Goal: Register for event/course

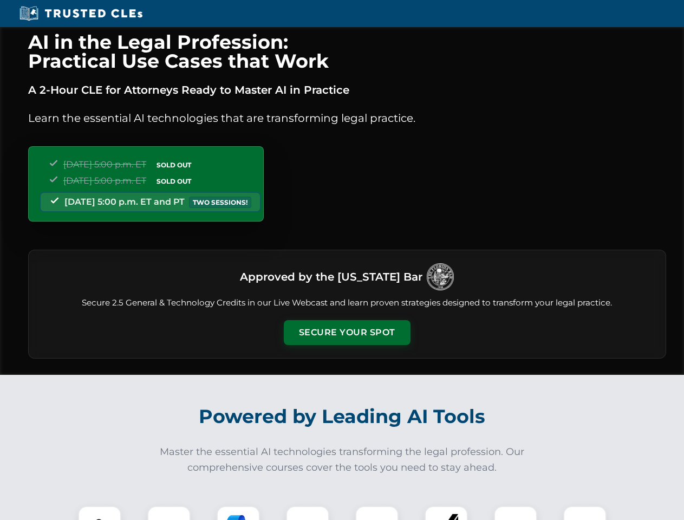
click at [346, 332] on button "Secure Your Spot" at bounding box center [347, 332] width 127 height 25
click at [100, 513] on img at bounding box center [99, 527] width 31 height 31
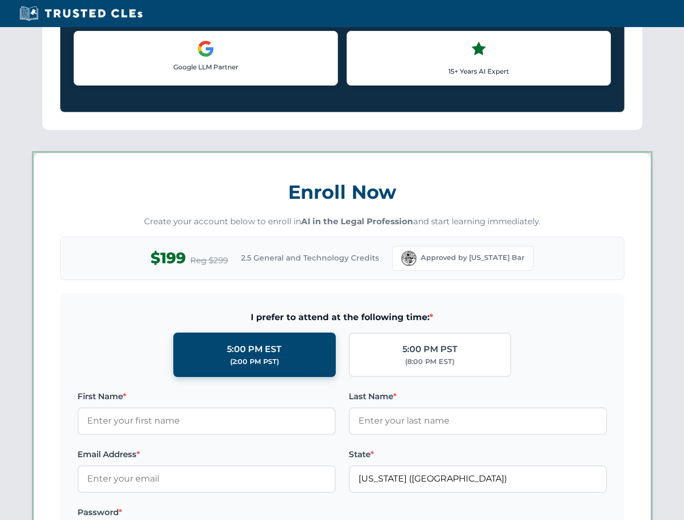
click at [238, 513] on label "Password *" at bounding box center [206, 512] width 258 height 13
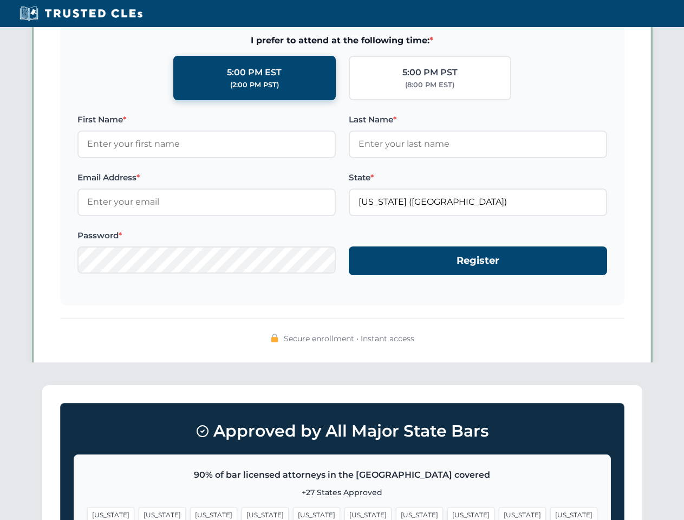
click at [499, 513] on span "[US_STATE]" at bounding box center [522, 515] width 47 height 16
